Goal: Find specific page/section: Find specific page/section

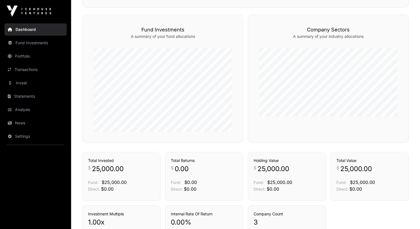
scroll to position [290, 0]
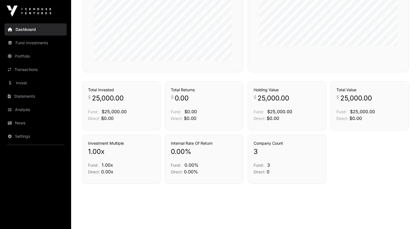
scroll to position [363, 0]
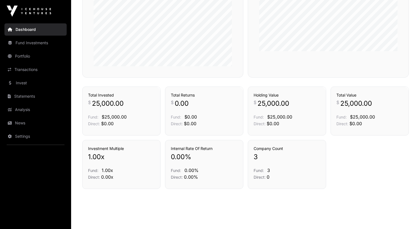
scroll to position [363, 0]
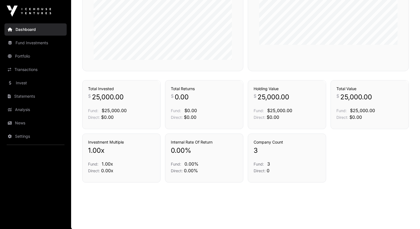
click at [41, 83] on link "Invest" at bounding box center [35, 83] width 62 height 12
click at [44, 99] on link "Statements" at bounding box center [35, 96] width 62 height 12
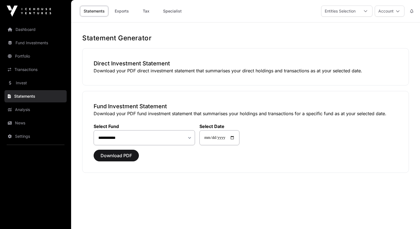
click at [43, 109] on link "Analysis" at bounding box center [35, 109] width 62 height 12
click at [49, 109] on link "Analysis" at bounding box center [35, 109] width 62 height 12
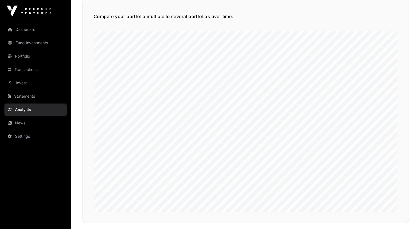
scroll to position [1264, 0]
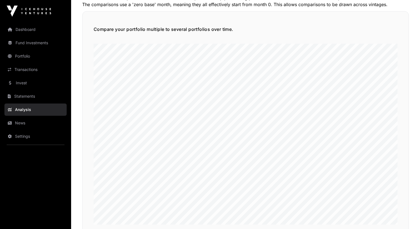
click at [40, 121] on link "News" at bounding box center [35, 123] width 62 height 12
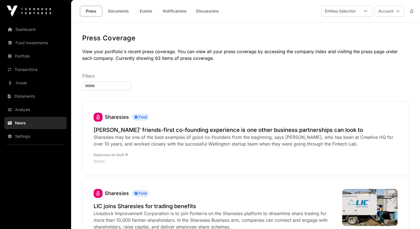
click at [115, 5] on div "Press Documents Events Notifications Discussions" at bounding box center [149, 11] width 151 height 17
click at [116, 12] on link "Documents" at bounding box center [118, 11] width 28 height 11
